Goal: Task Accomplishment & Management: Use online tool/utility

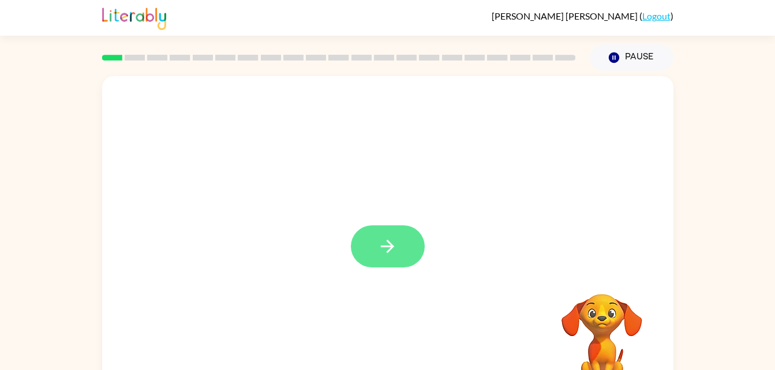
click at [385, 256] on icon "button" at bounding box center [387, 247] width 20 height 20
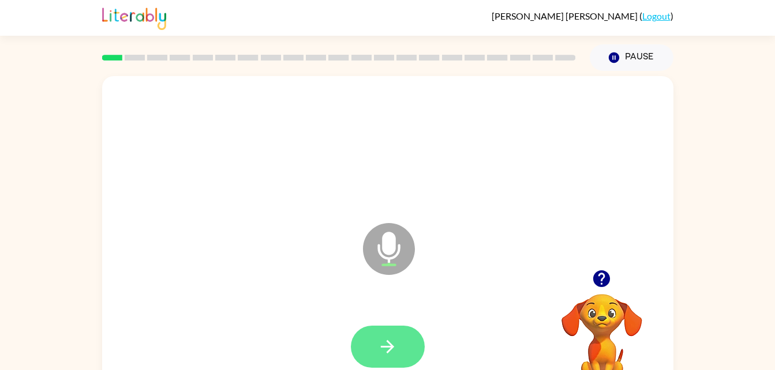
click at [368, 352] on button "button" at bounding box center [388, 347] width 74 height 42
click at [384, 350] on icon "button" at bounding box center [387, 347] width 20 height 20
click at [386, 342] on icon "button" at bounding box center [387, 347] width 20 height 20
click at [373, 351] on button "button" at bounding box center [388, 347] width 74 height 42
click at [386, 352] on icon "button" at bounding box center [387, 347] width 20 height 20
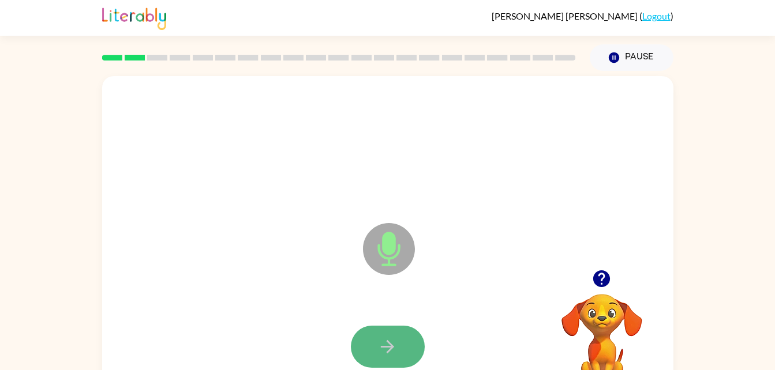
click at [391, 338] on icon "button" at bounding box center [387, 347] width 20 height 20
click at [372, 340] on button "button" at bounding box center [388, 347] width 74 height 42
click at [389, 335] on button "button" at bounding box center [388, 347] width 74 height 42
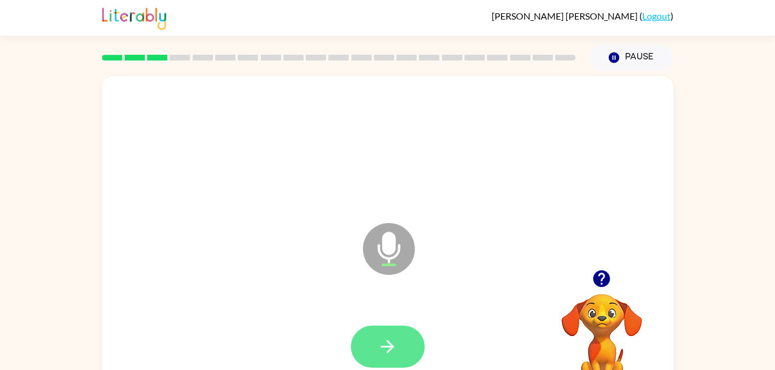
click at [380, 340] on icon "button" at bounding box center [387, 347] width 20 height 20
click at [373, 345] on button "button" at bounding box center [388, 347] width 74 height 42
click at [381, 344] on icon "button" at bounding box center [387, 347] width 20 height 20
click at [377, 344] on button "button" at bounding box center [388, 347] width 74 height 42
click at [389, 354] on icon "button" at bounding box center [387, 347] width 20 height 20
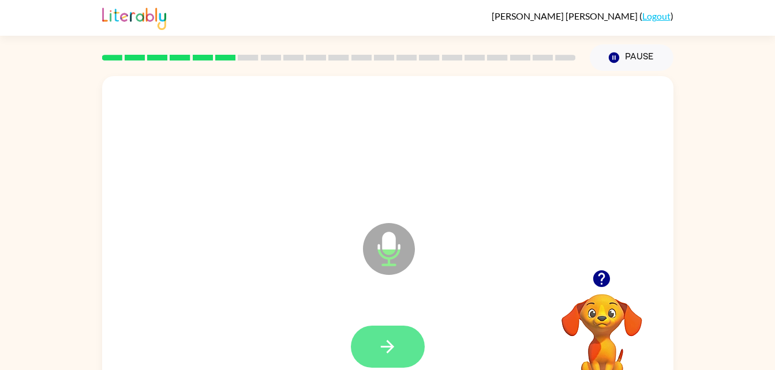
click at [376, 361] on button "button" at bounding box center [388, 347] width 74 height 42
click at [389, 329] on button "button" at bounding box center [388, 347] width 74 height 42
click at [382, 348] on icon "button" at bounding box center [387, 347] width 20 height 20
click at [394, 341] on icon "button" at bounding box center [387, 347] width 20 height 20
click at [387, 359] on button "button" at bounding box center [388, 347] width 74 height 42
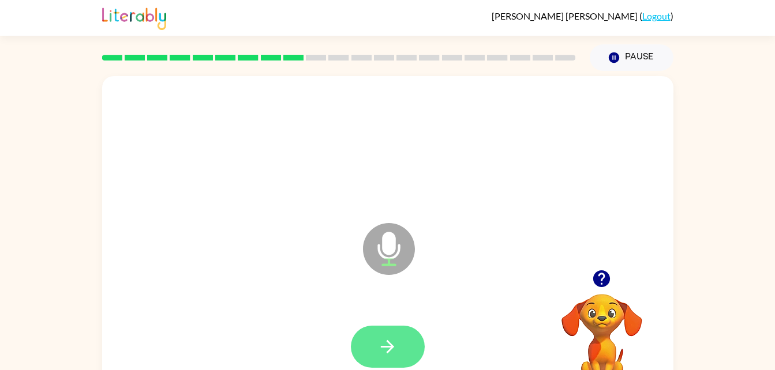
click at [368, 362] on button "button" at bounding box center [388, 347] width 74 height 42
click at [391, 336] on button "button" at bounding box center [388, 347] width 74 height 42
click at [389, 343] on icon "button" at bounding box center [387, 346] width 13 height 13
click at [370, 346] on button "button" at bounding box center [388, 347] width 74 height 42
click at [376, 353] on button "button" at bounding box center [388, 347] width 74 height 42
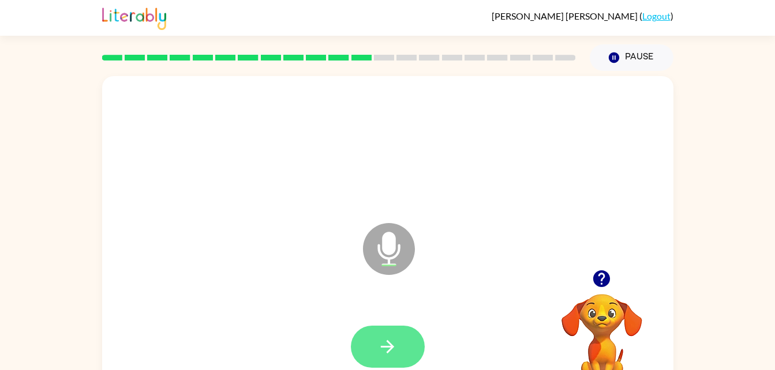
click at [368, 340] on button "button" at bounding box center [388, 347] width 74 height 42
click at [385, 344] on icon "button" at bounding box center [387, 347] width 20 height 20
click at [379, 347] on icon "button" at bounding box center [387, 347] width 20 height 20
click at [388, 344] on icon "button" at bounding box center [387, 347] width 20 height 20
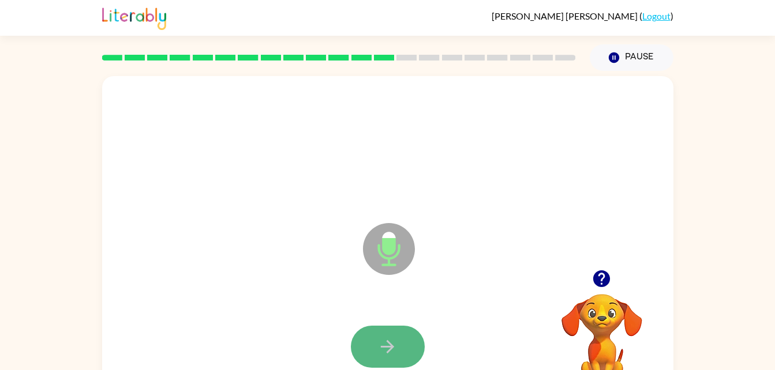
click at [370, 344] on button "button" at bounding box center [388, 347] width 74 height 42
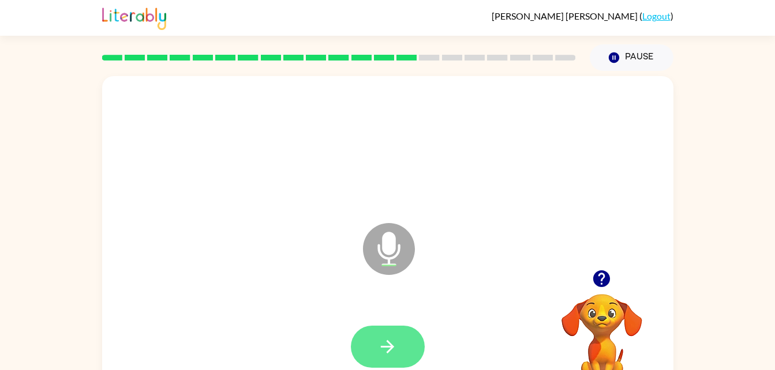
click at [395, 344] on icon "button" at bounding box center [387, 347] width 20 height 20
click at [387, 331] on button "button" at bounding box center [388, 347] width 74 height 42
click at [381, 343] on icon "button" at bounding box center [387, 347] width 20 height 20
click at [396, 333] on button "button" at bounding box center [388, 347] width 74 height 42
click at [398, 361] on button "button" at bounding box center [388, 347] width 74 height 42
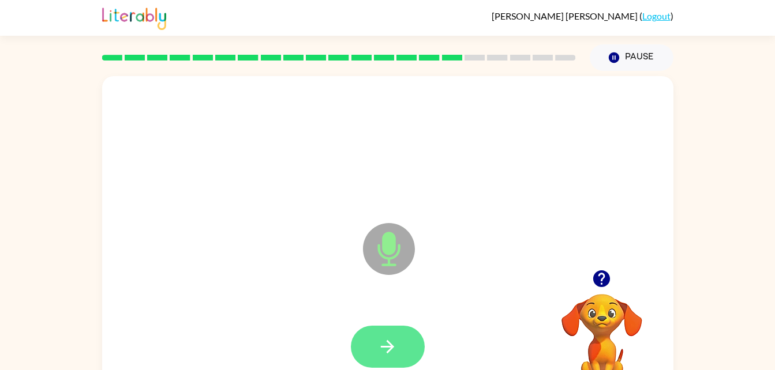
click at [392, 337] on icon "button" at bounding box center [387, 347] width 20 height 20
click at [370, 348] on button "button" at bounding box center [388, 347] width 74 height 42
click at [368, 349] on button "button" at bounding box center [388, 347] width 74 height 42
click at [386, 343] on icon "button" at bounding box center [387, 347] width 20 height 20
click at [375, 350] on button "button" at bounding box center [388, 347] width 74 height 42
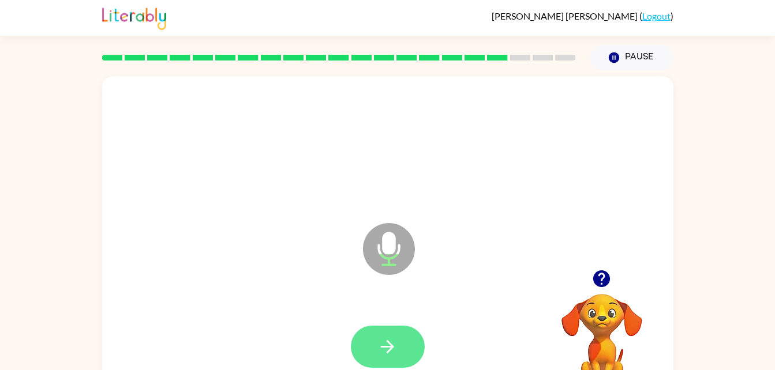
click at [397, 345] on icon "button" at bounding box center [387, 347] width 20 height 20
click at [378, 332] on button "button" at bounding box center [388, 347] width 74 height 42
click at [379, 349] on icon "button" at bounding box center [387, 347] width 20 height 20
click at [403, 355] on button "button" at bounding box center [388, 347] width 74 height 42
click at [382, 351] on icon "button" at bounding box center [387, 347] width 20 height 20
